Goal: Task Accomplishment & Management: Use online tool/utility

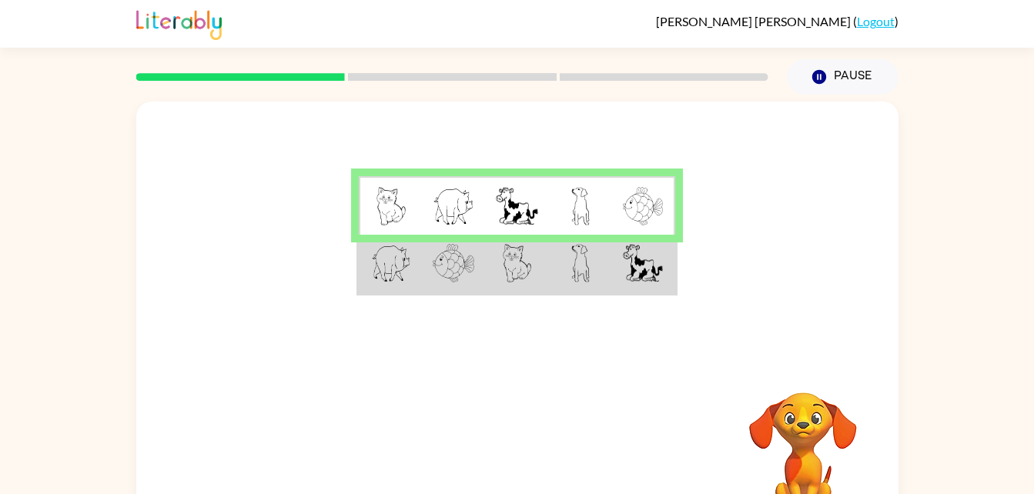
click at [485, 268] on td at bounding box center [516, 264] width 63 height 59
click at [485, 269] on td at bounding box center [516, 264] width 63 height 59
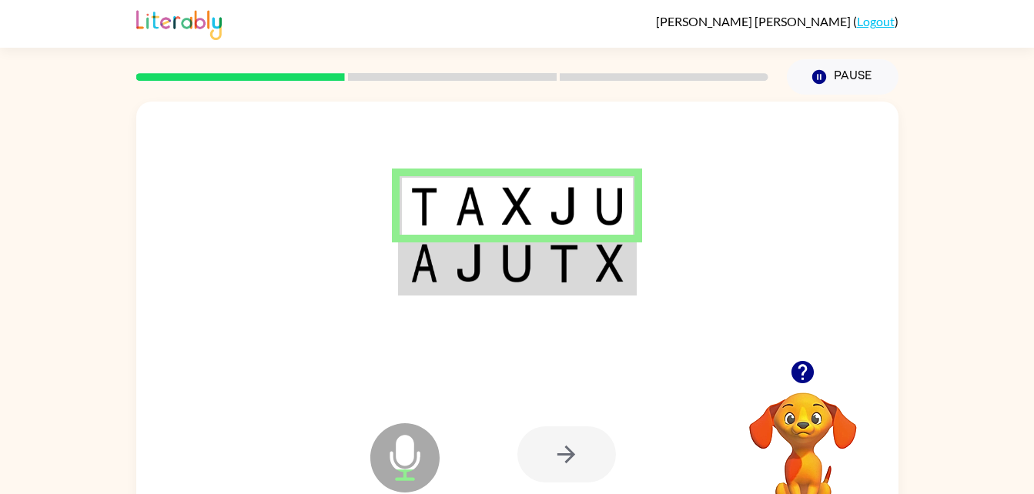
click at [540, 270] on td at bounding box center [517, 264] width 47 height 59
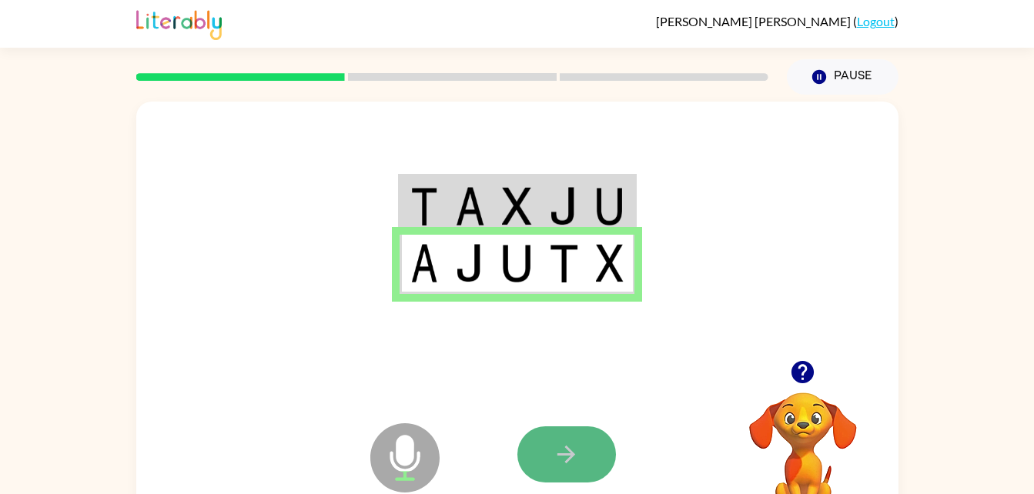
click at [554, 450] on icon "button" at bounding box center [566, 454] width 27 height 27
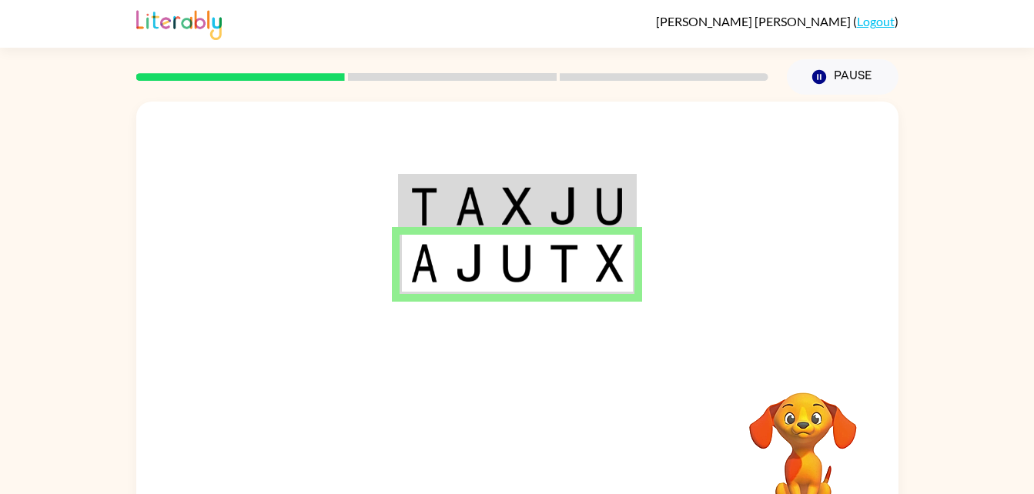
click at [550, 444] on div at bounding box center [630, 454] width 227 height 173
click at [528, 446] on div at bounding box center [630, 454] width 227 height 173
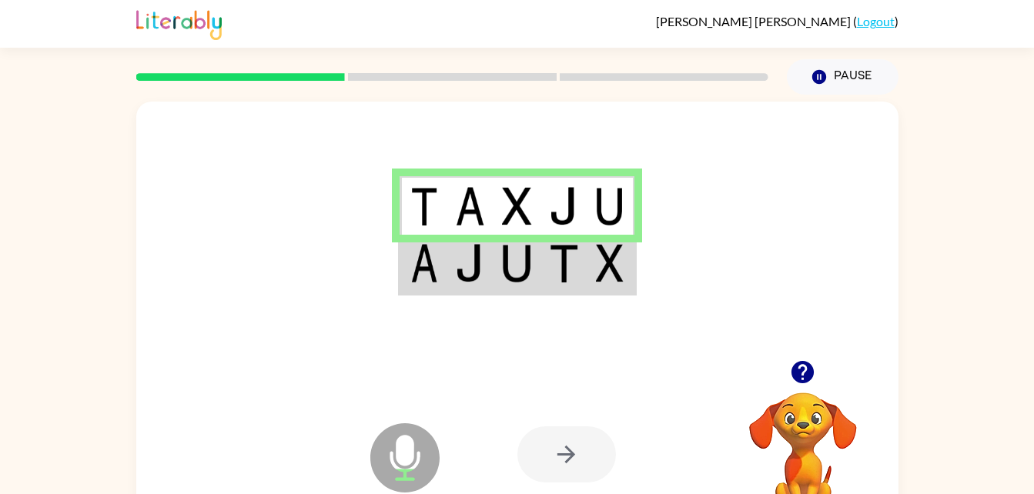
click at [541, 265] on td at bounding box center [564, 264] width 47 height 59
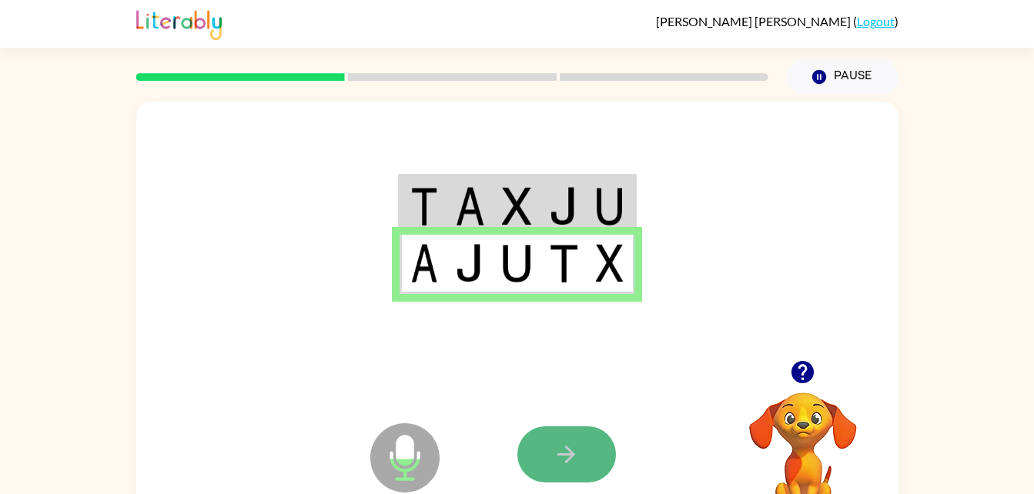
click at [582, 440] on button "button" at bounding box center [566, 455] width 99 height 56
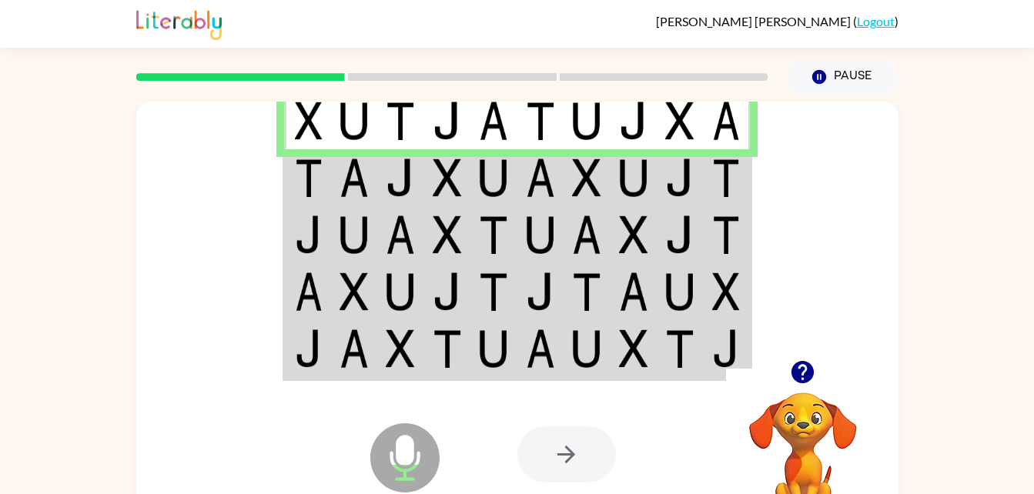
click at [601, 174] on img at bounding box center [586, 178] width 29 height 38
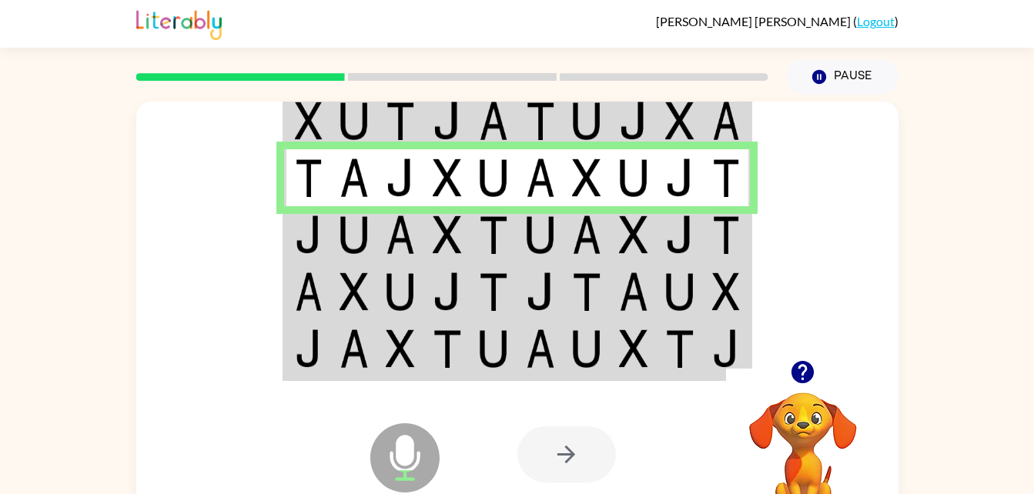
click at [634, 227] on img at bounding box center [633, 235] width 29 height 38
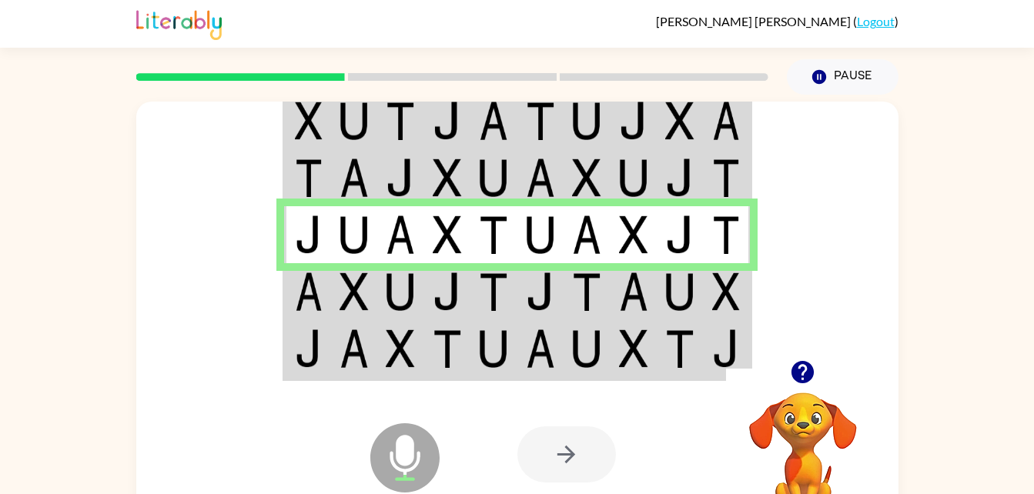
click at [616, 317] on td at bounding box center [634, 291] width 47 height 57
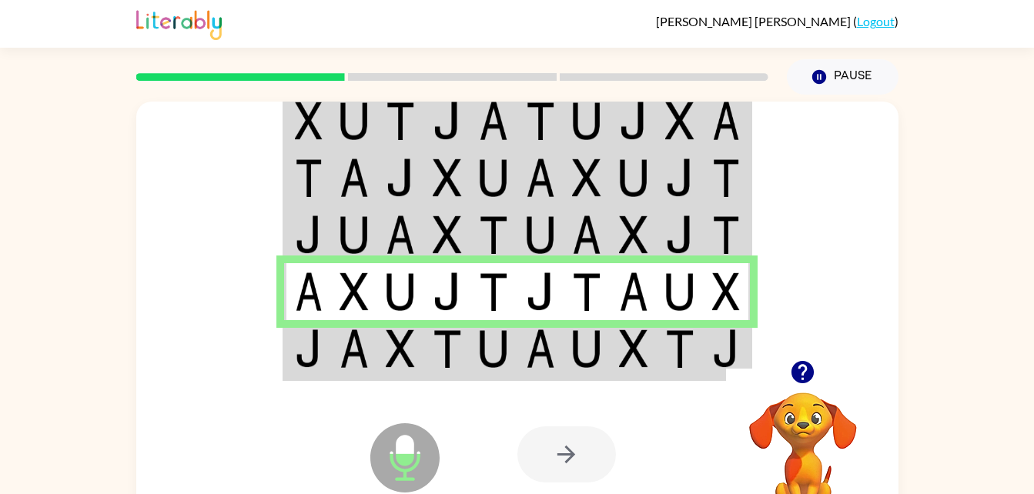
click at [630, 353] on img at bounding box center [633, 349] width 29 height 38
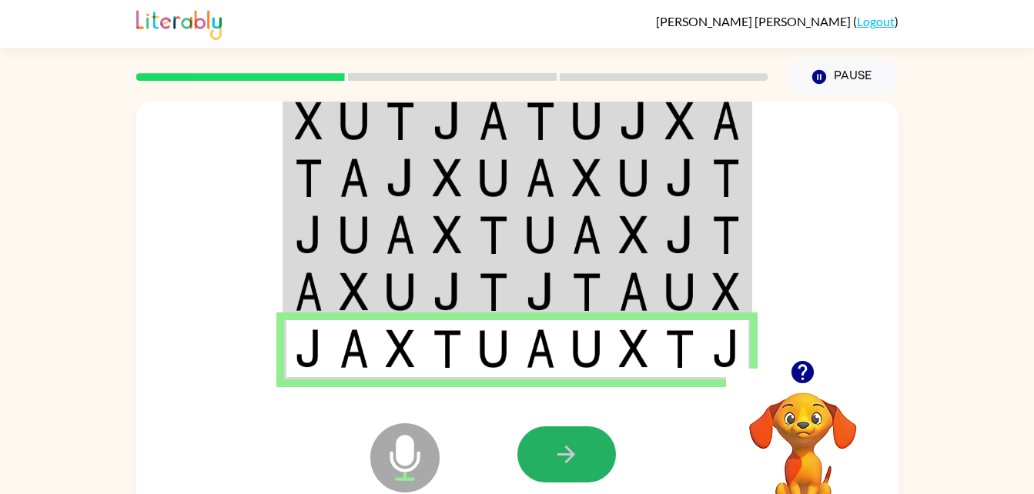
click at [587, 440] on button "button" at bounding box center [566, 455] width 99 height 56
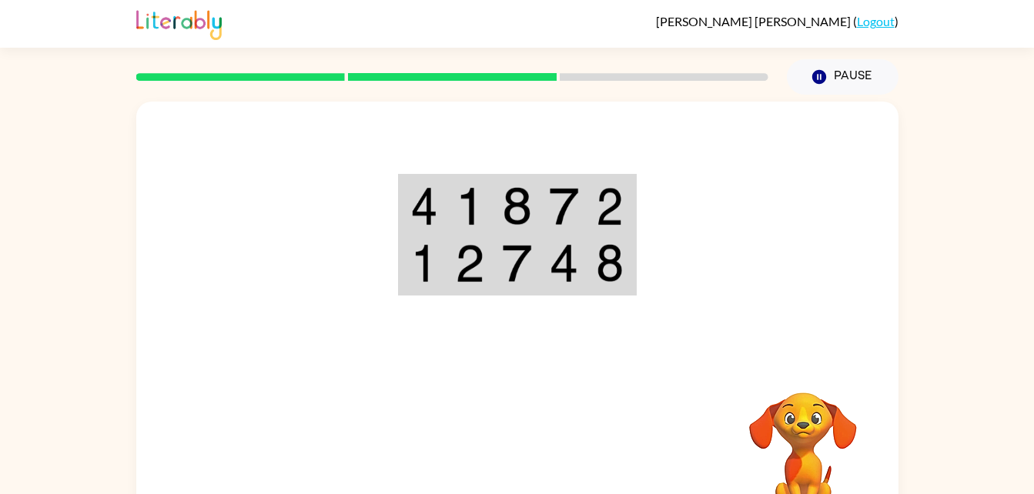
click at [427, 253] on img at bounding box center [424, 263] width 28 height 38
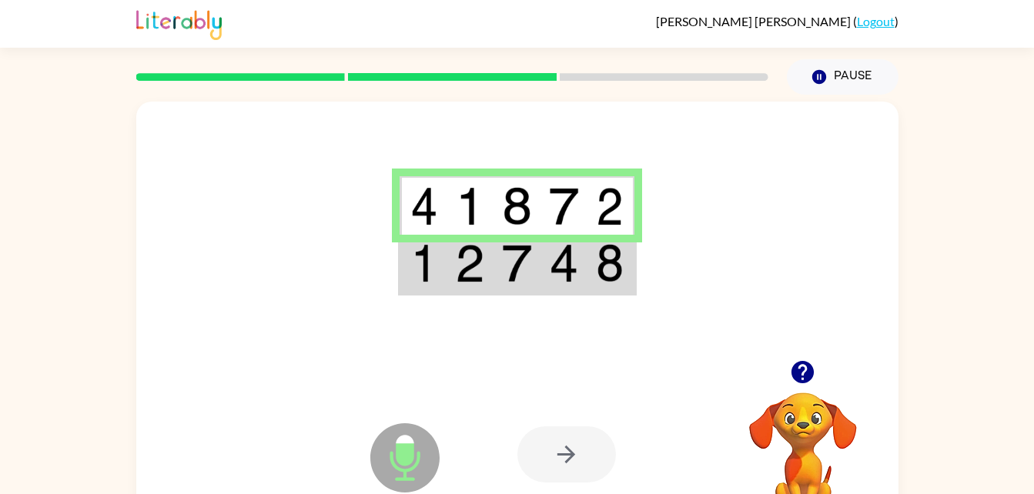
click at [556, 273] on img at bounding box center [563, 263] width 29 height 38
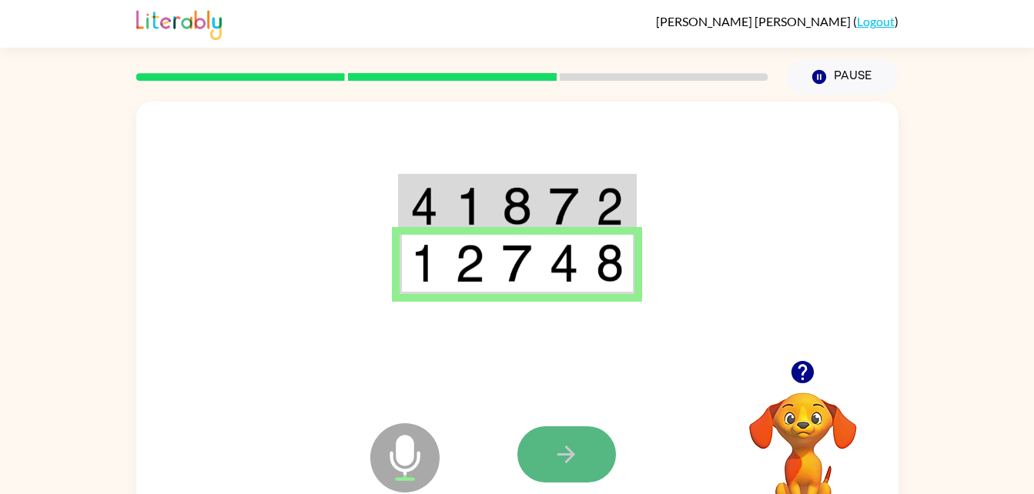
click at [600, 446] on button "button" at bounding box center [566, 455] width 99 height 56
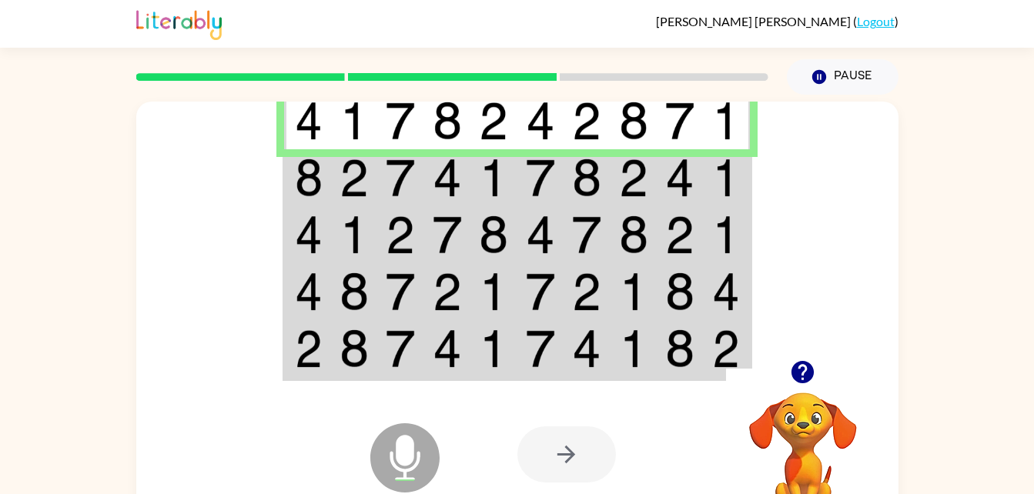
click at [317, 243] on img at bounding box center [309, 235] width 28 height 38
click at [338, 188] on td at bounding box center [354, 177] width 47 height 57
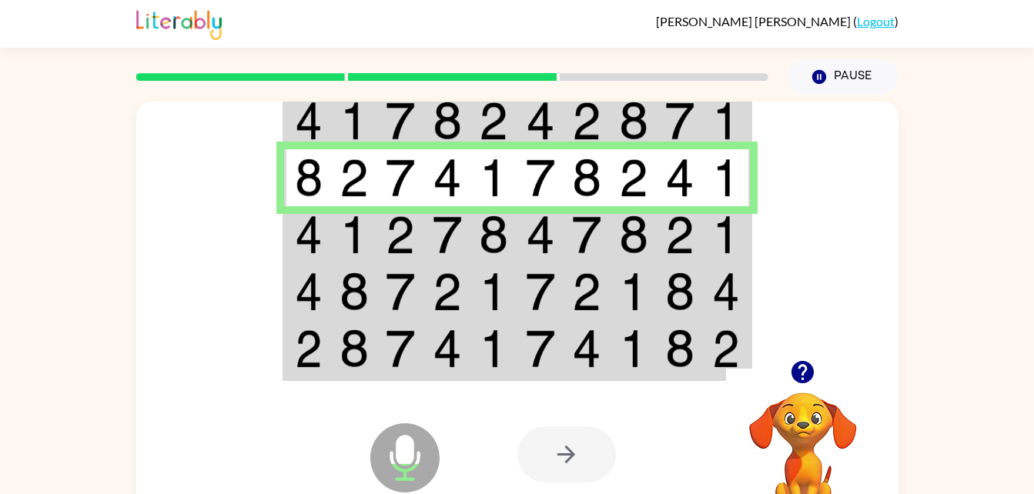
click at [340, 240] on img at bounding box center [354, 235] width 29 height 38
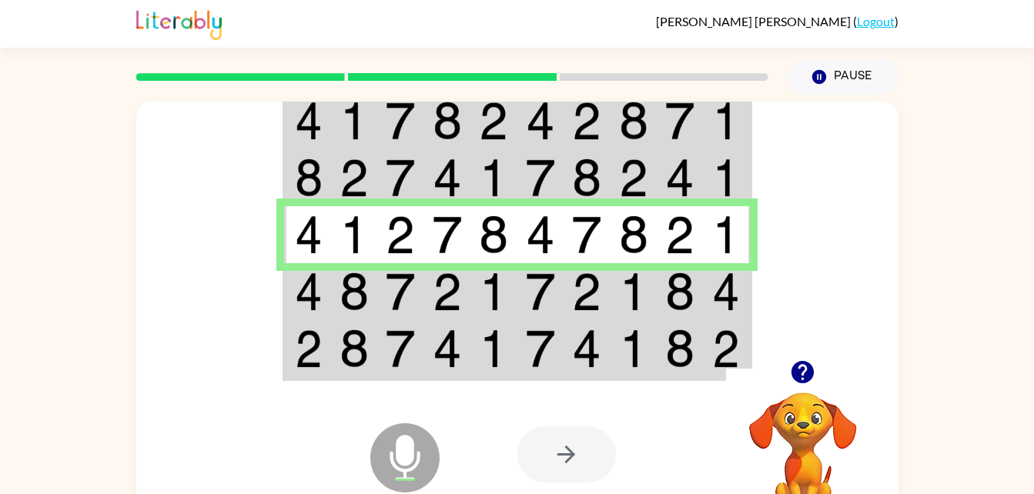
click at [301, 271] on td at bounding box center [307, 291] width 47 height 57
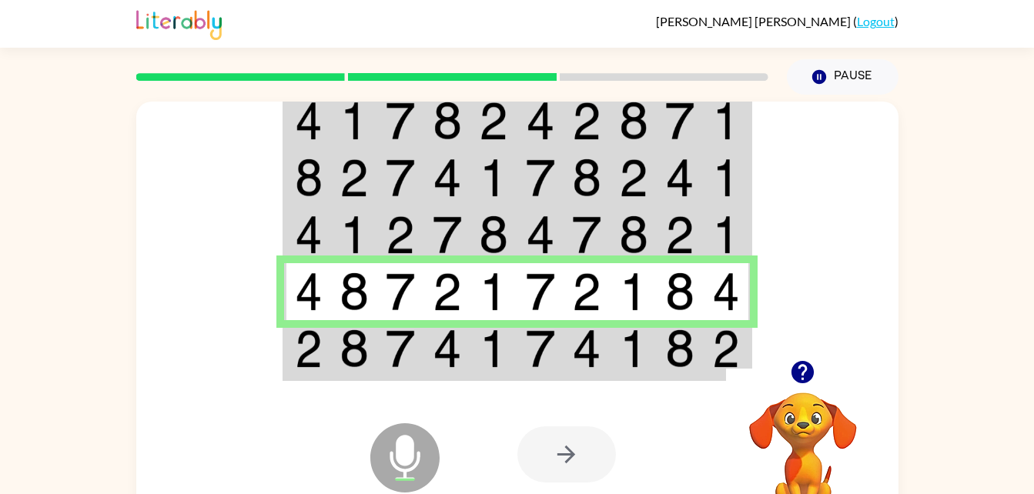
click at [333, 367] on td at bounding box center [354, 349] width 47 height 59
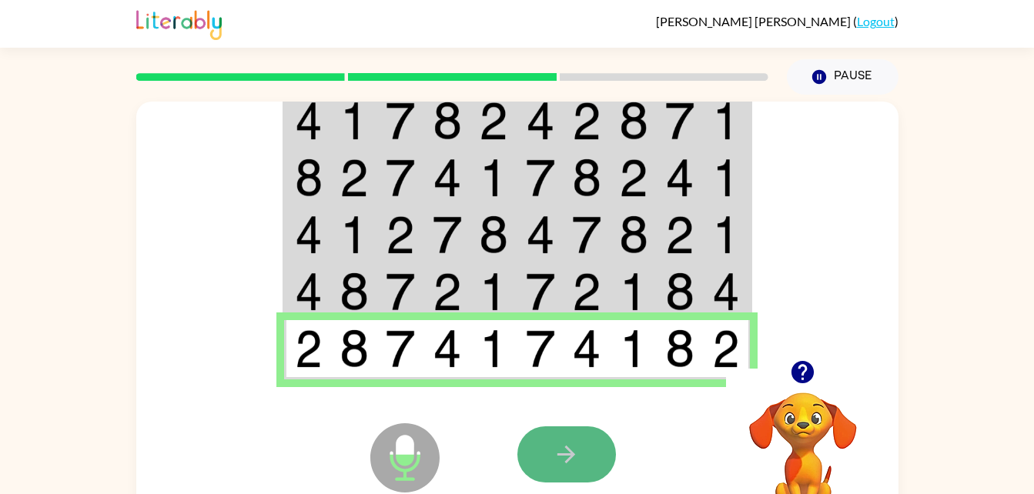
click at [560, 443] on icon "button" at bounding box center [566, 454] width 27 height 27
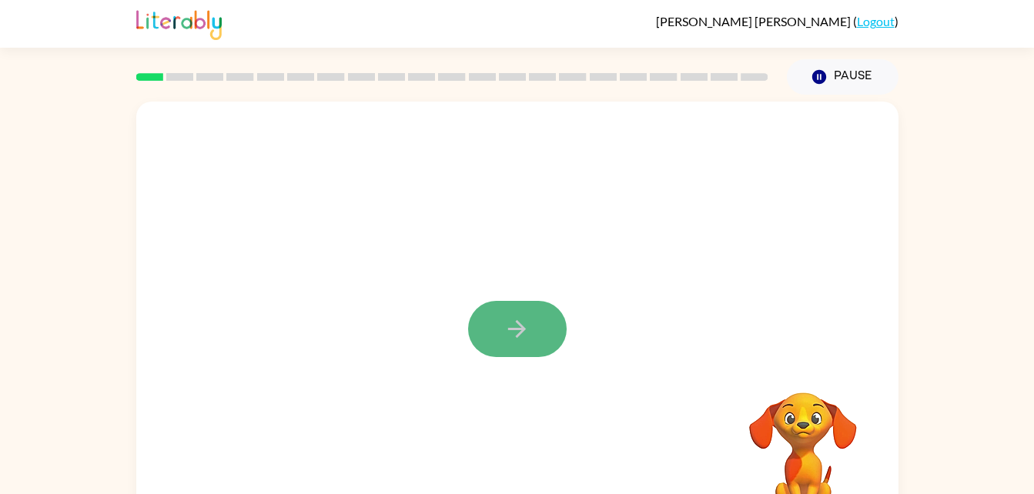
click at [530, 344] on button "button" at bounding box center [517, 329] width 99 height 56
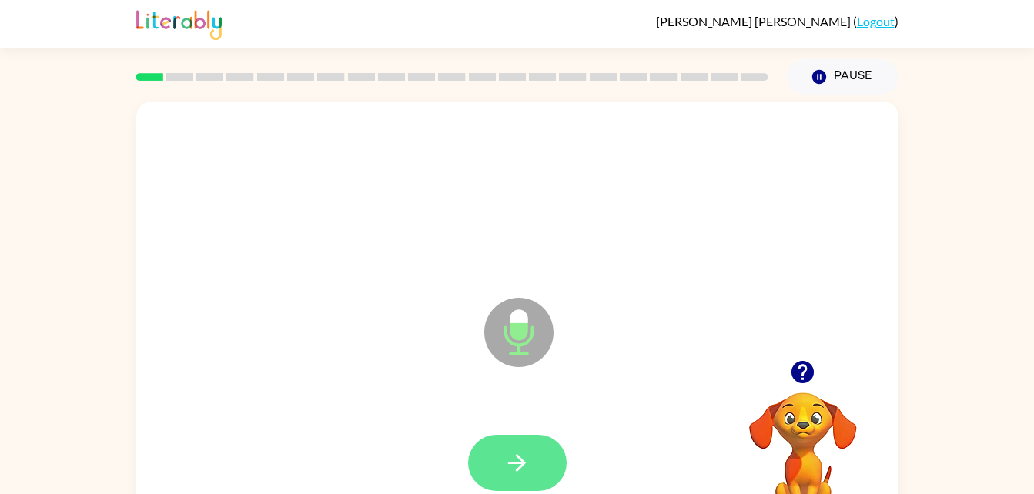
click at [510, 437] on button "button" at bounding box center [517, 463] width 99 height 56
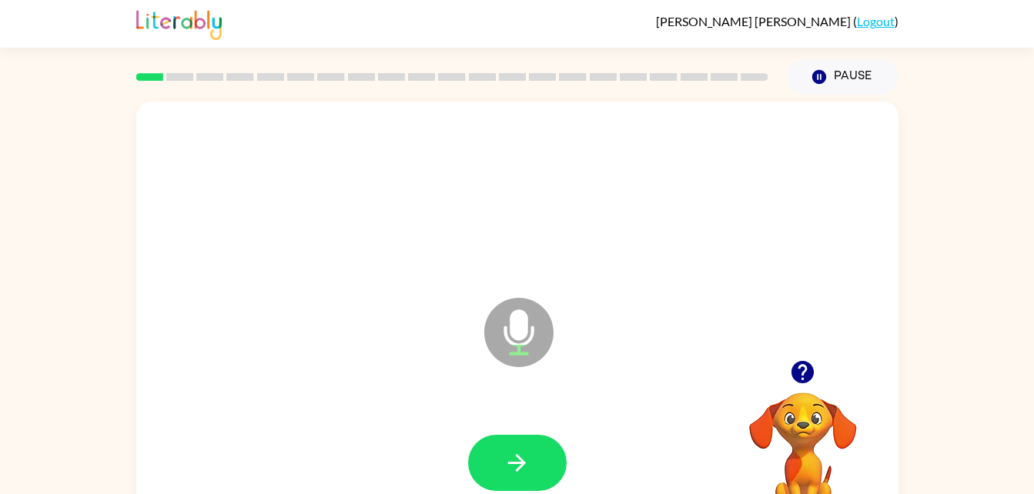
click at [522, 431] on div at bounding box center [517, 463] width 731 height 126
click at [518, 453] on icon "button" at bounding box center [517, 463] width 27 height 27
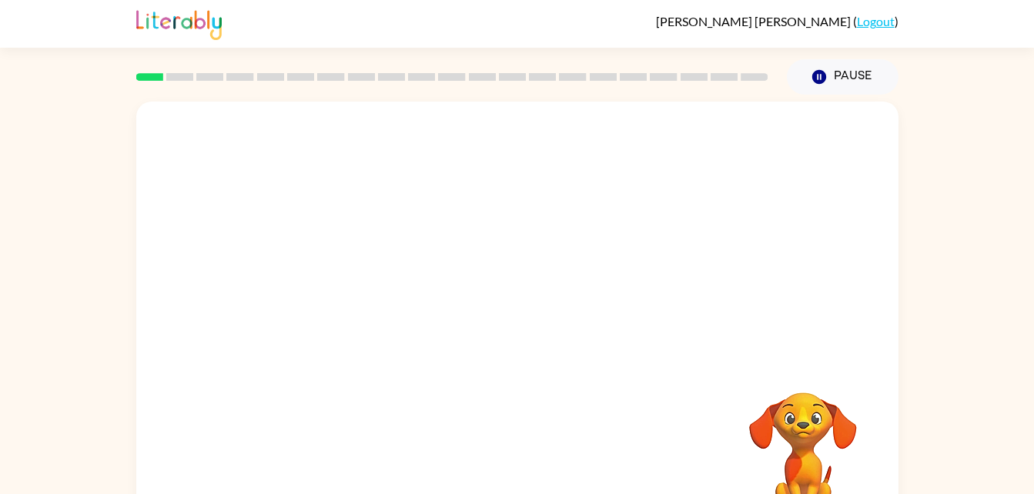
drag, startPoint x: 518, startPoint y: 453, endPoint x: 689, endPoint y: 358, distance: 195.4
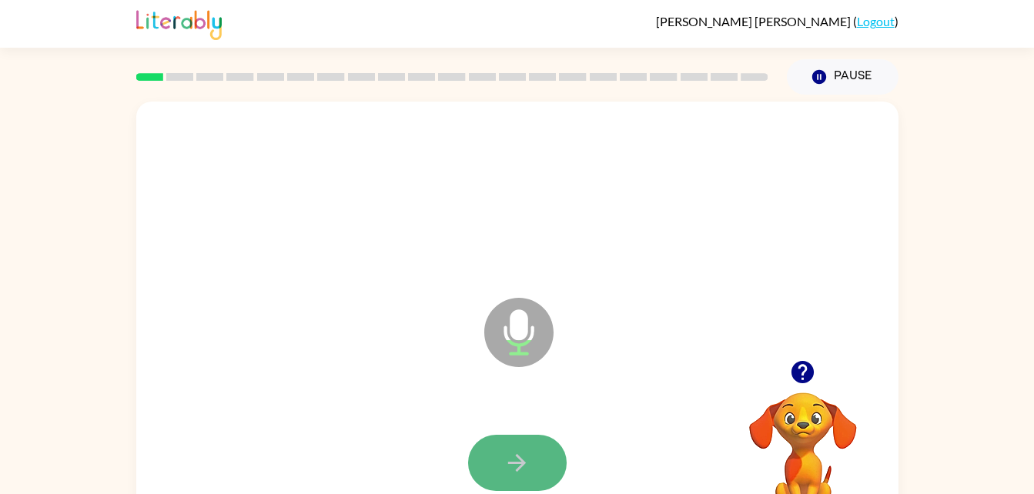
click at [519, 466] on icon "button" at bounding box center [517, 463] width 27 height 27
click at [514, 459] on icon "button" at bounding box center [517, 463] width 27 height 27
click at [521, 454] on icon "button" at bounding box center [517, 463] width 27 height 27
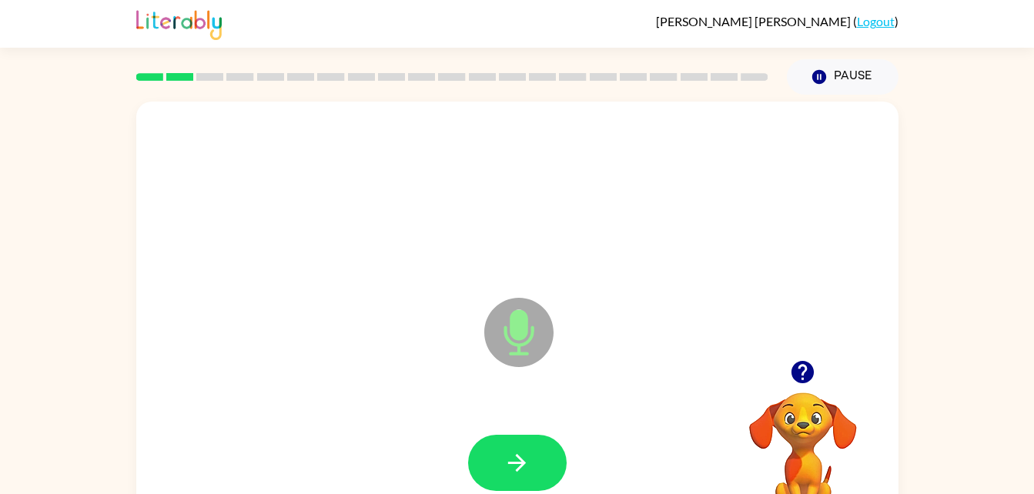
click at [522, 461] on icon "button" at bounding box center [517, 463] width 18 height 18
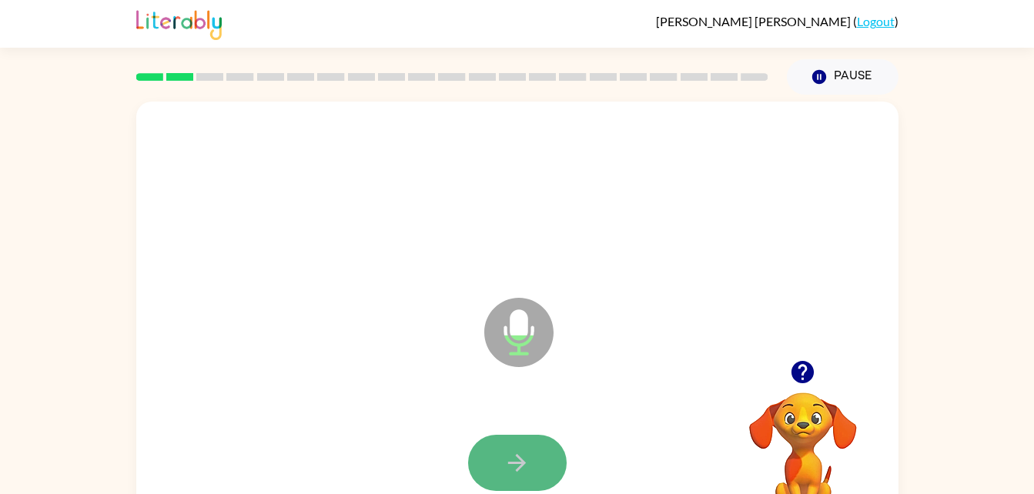
click at [521, 456] on icon "button" at bounding box center [517, 463] width 27 height 27
click at [528, 453] on icon "button" at bounding box center [517, 463] width 27 height 27
click at [523, 457] on icon "button" at bounding box center [517, 463] width 27 height 27
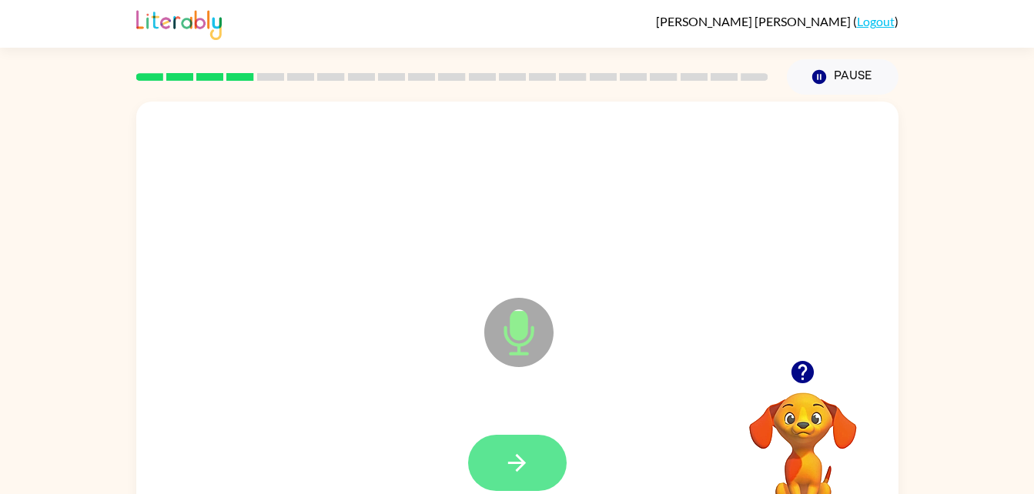
click at [525, 456] on icon "button" at bounding box center [517, 463] width 27 height 27
click at [524, 456] on icon "button" at bounding box center [517, 463] width 27 height 27
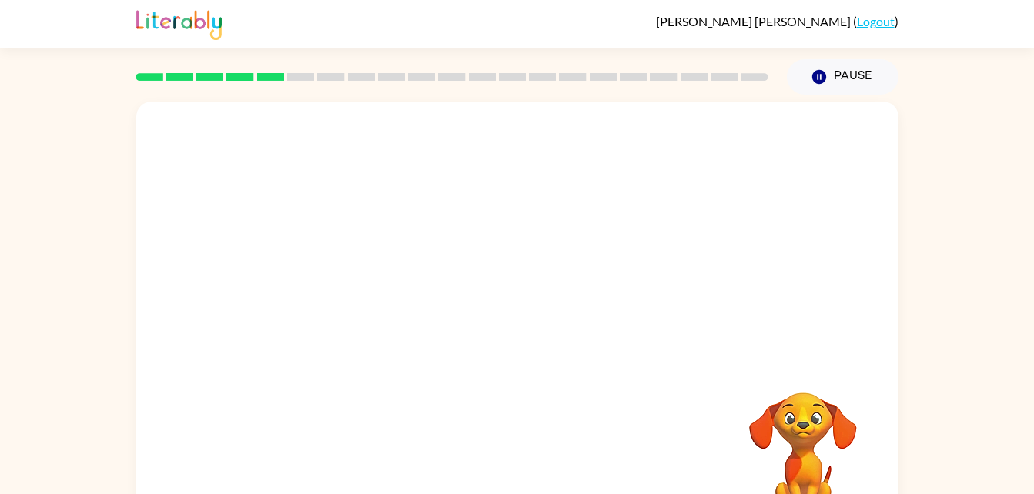
click at [726, 368] on div "Your browser must support playing .mp4 files to use Literably. Please try using…" at bounding box center [517, 322] width 762 height 440
click at [788, 289] on div at bounding box center [481, 293] width 658 height 55
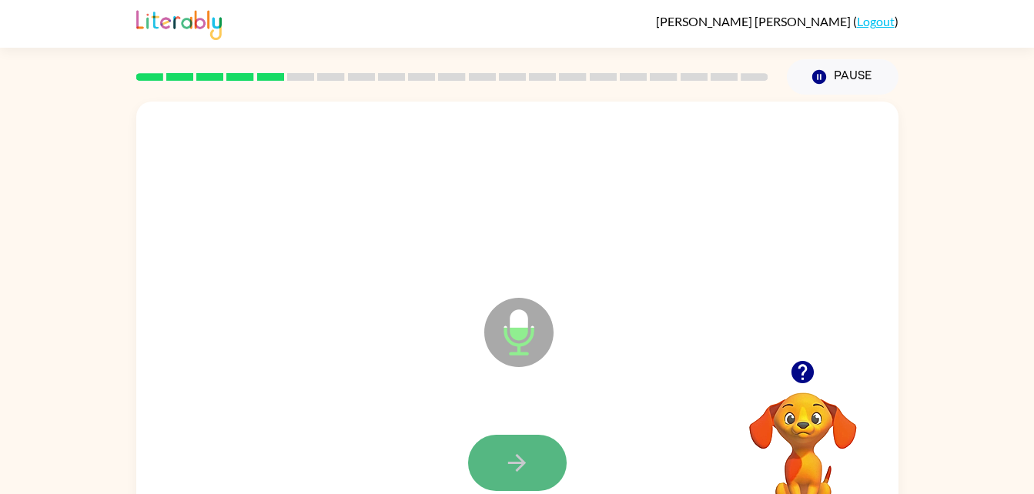
click at [531, 456] on button "button" at bounding box center [517, 463] width 99 height 56
click at [534, 444] on button "button" at bounding box center [517, 463] width 99 height 56
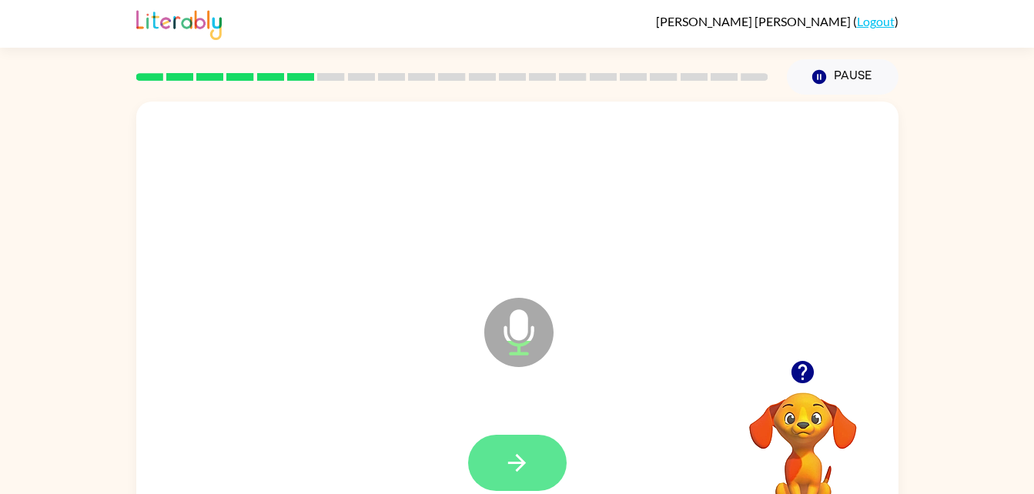
click at [520, 440] on button "button" at bounding box center [517, 463] width 99 height 56
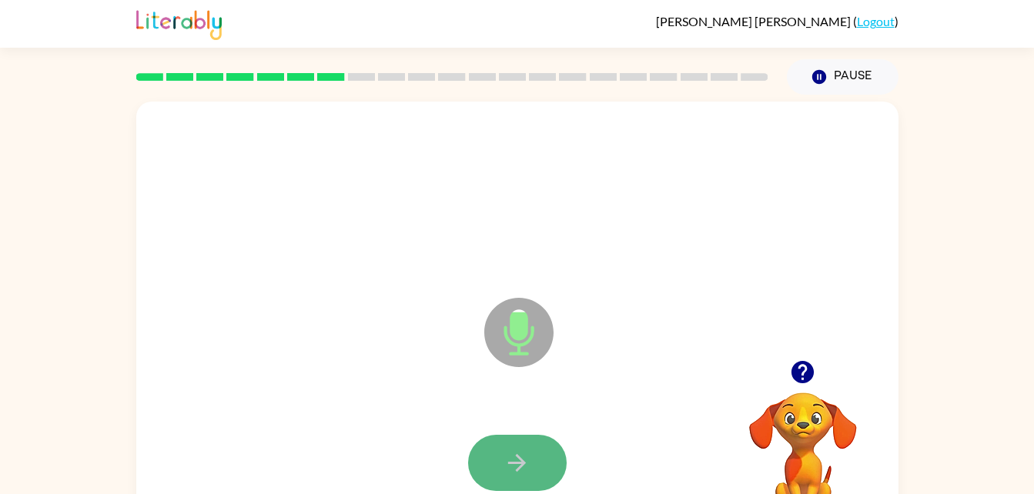
click at [526, 440] on button "button" at bounding box center [517, 463] width 99 height 56
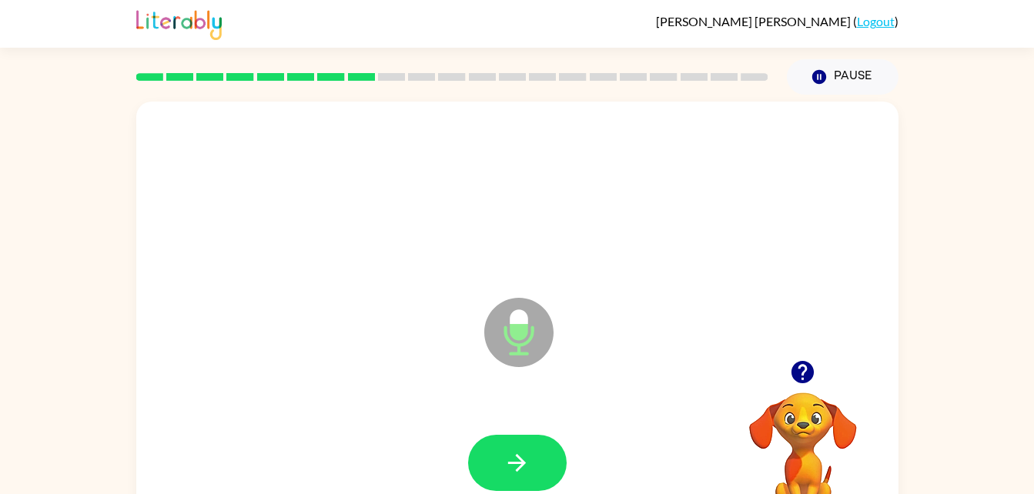
click at [529, 447] on button "button" at bounding box center [517, 463] width 99 height 56
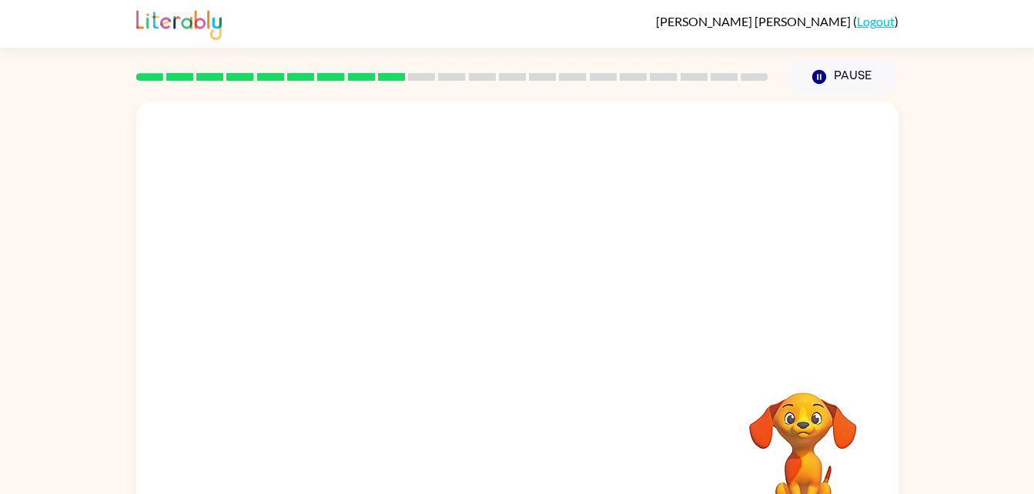
click at [480, 334] on div at bounding box center [517, 231] width 762 height 259
